Goal: Task Accomplishment & Management: Use online tool/utility

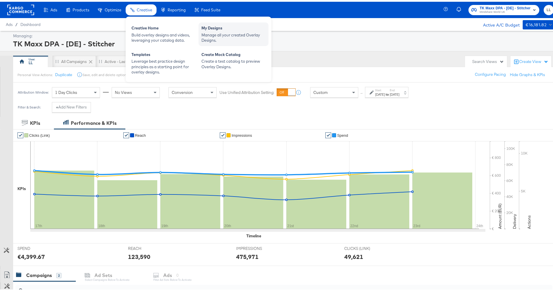
click at [217, 35] on div "Manage all your created Overlay Designs." at bounding box center [234, 36] width 64 height 11
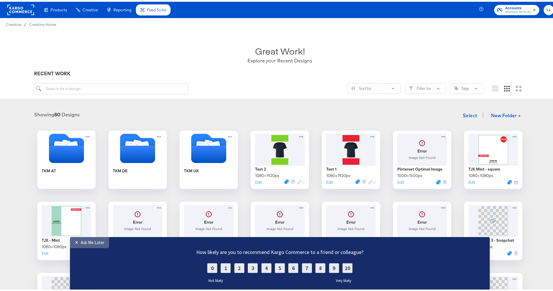
click at [90, 241] on div "Ask Me Later" at bounding box center [93, 243] width 24 height 6
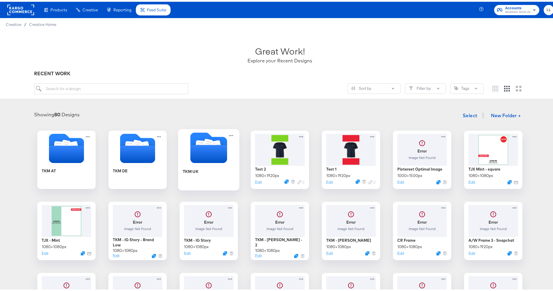
click at [212, 158] on icon "Folder" at bounding box center [209, 152] width 37 height 18
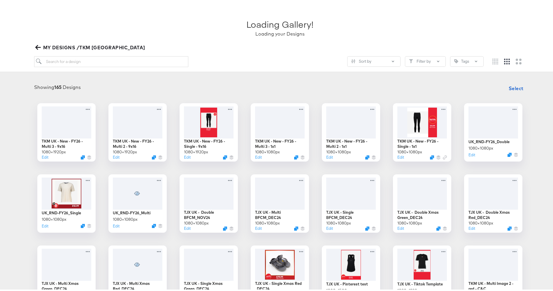
scroll to position [146, 0]
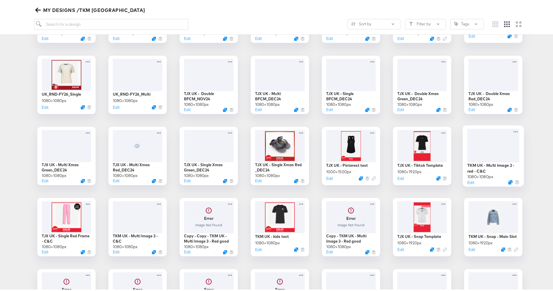
click at [485, 140] on div at bounding box center [494, 144] width 52 height 34
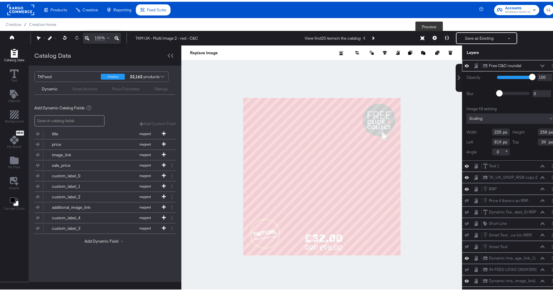
click at [433, 38] on icon at bounding box center [435, 36] width 4 height 4
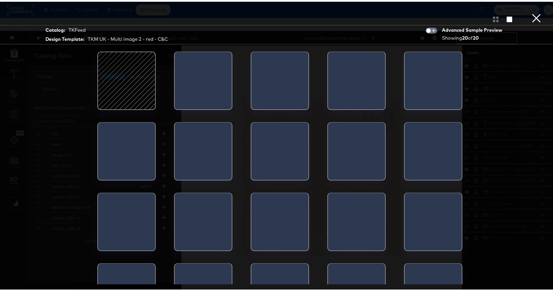
click at [128, 87] on div at bounding box center [127, 79] width 50 height 50
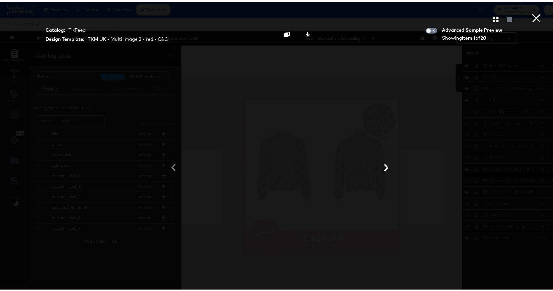
click at [450, 117] on div at bounding box center [280, 166] width 438 height 233
click at [531, 12] on button "×" at bounding box center [537, 6] width 12 height 12
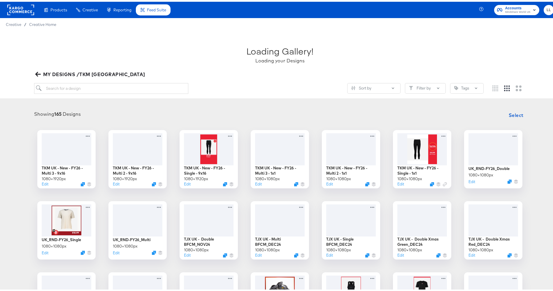
scroll to position [71, 0]
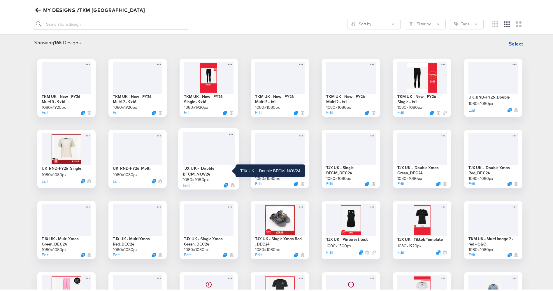
click at [202, 172] on div "TJX UK - Double BFCM_NOV24" at bounding box center [209, 169] width 52 height 11
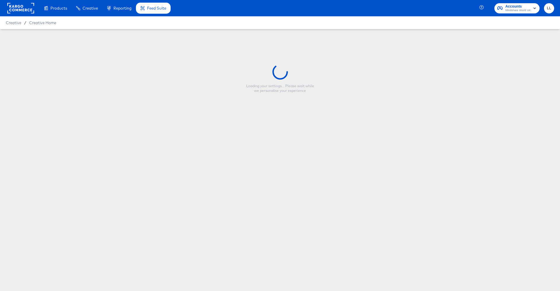
type input "TJX UK - Double BFCM_NOV24"
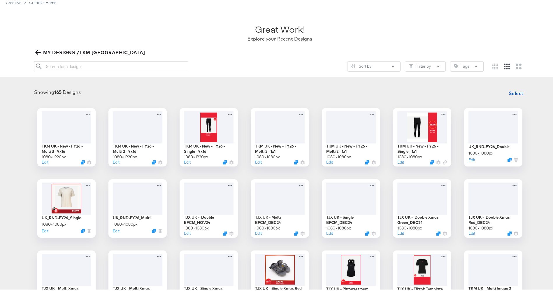
scroll to position [20, 0]
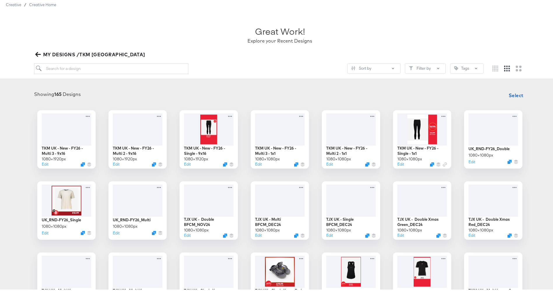
click at [547, 35] on div "Great Work! Explore your Recent Designs MY DESIGNS /TKM UK Sort by Filter by Ta…" at bounding box center [280, 43] width 560 height 68
